Goal: Task Accomplishment & Management: Manage account settings

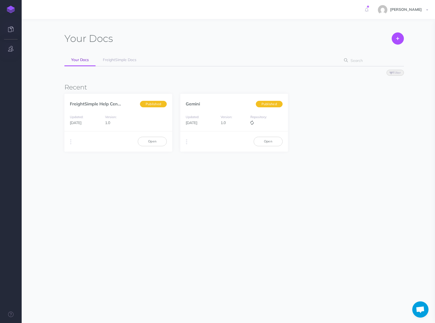
click at [7, 51] on button "button" at bounding box center [11, 49] width 22 height 16
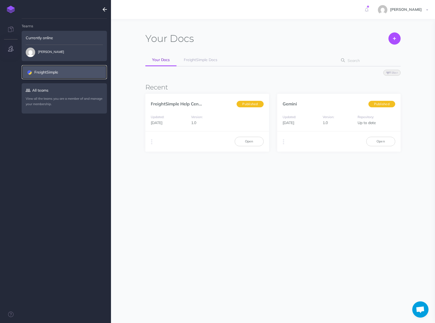
click at [49, 76] on link "FreightSimple" at bounding box center [64, 72] width 85 height 14
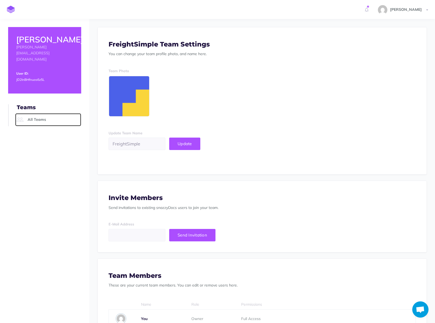
click at [39, 113] on link "All Teams" at bounding box center [48, 119] width 66 height 13
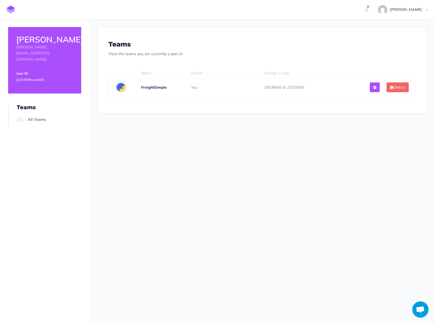
click at [147, 87] on b "FreightSimple" at bounding box center [154, 87] width 26 height 5
click at [373, 88] on icon at bounding box center [374, 88] width 3 height 4
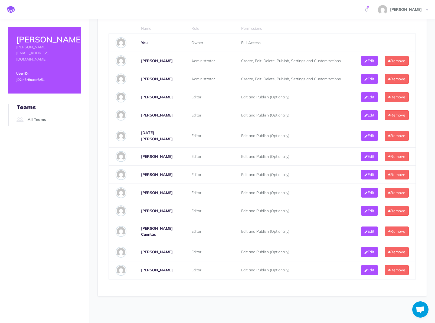
scroll to position [277, 0]
click at [393, 115] on button "Remove" at bounding box center [397, 115] width 24 height 10
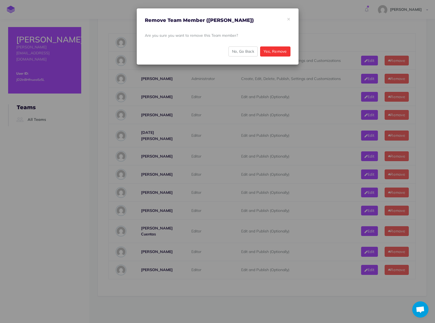
click at [268, 51] on button "Yes, Remove" at bounding box center [275, 52] width 30 height 10
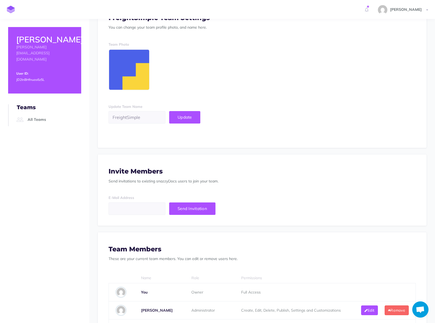
scroll to position [68, 0]
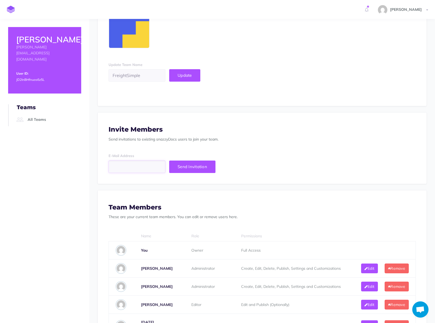
click at [125, 164] on input "email" at bounding box center [137, 167] width 57 height 12
type input "laura.casas@freightsimple.com"
click at [204, 168] on span "Send Invitation" at bounding box center [193, 166] width 30 height 5
